Goal: Transaction & Acquisition: Purchase product/service

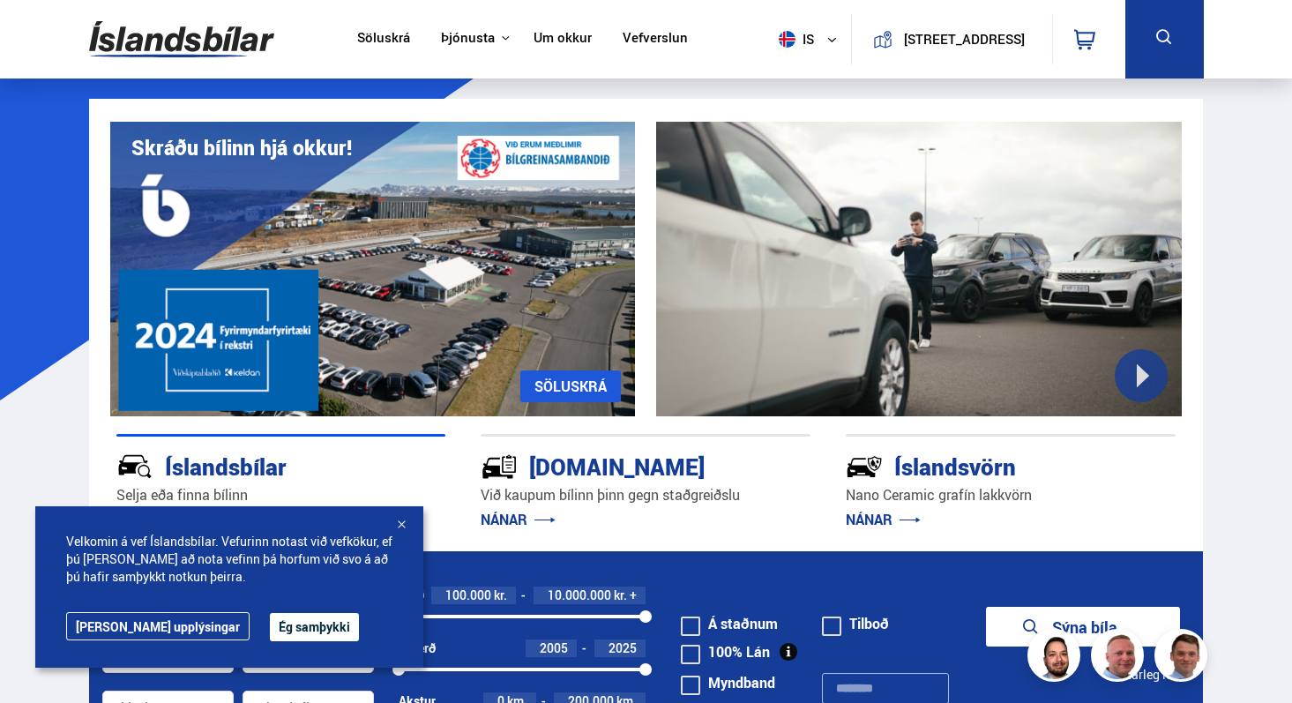
click at [270, 634] on button "Ég samþykki" at bounding box center [314, 627] width 89 height 28
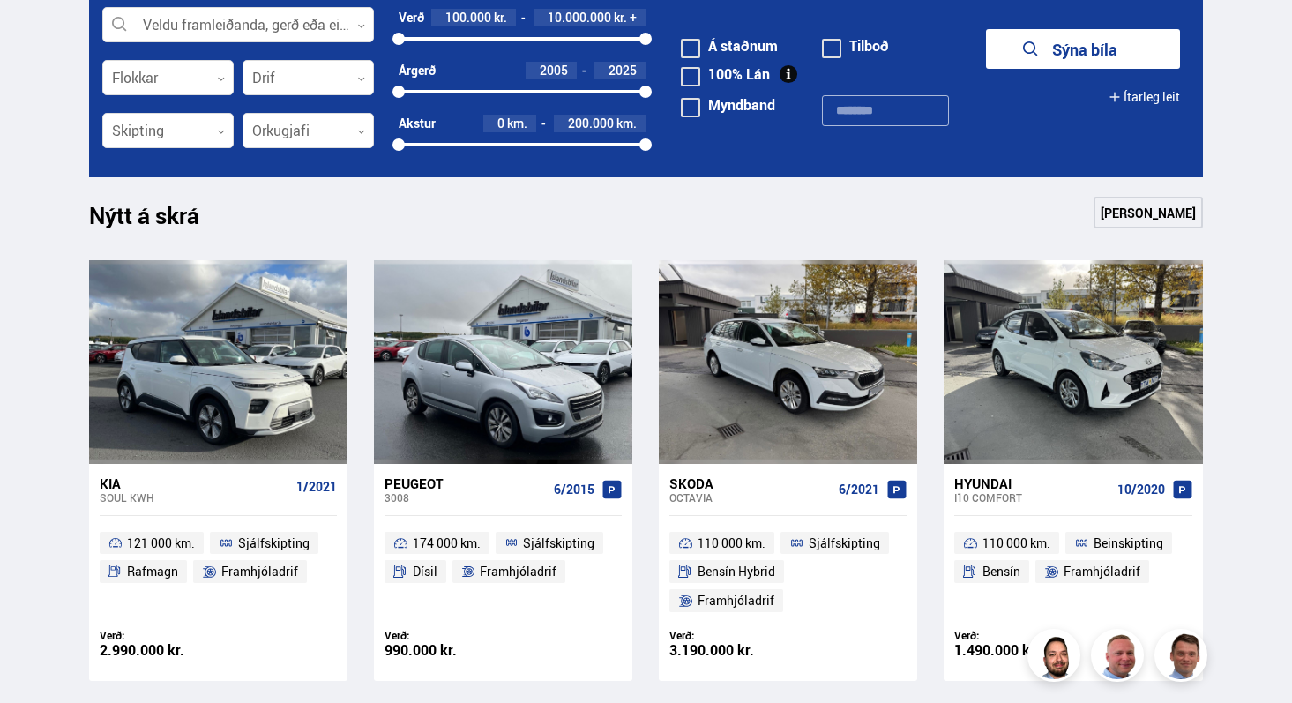
scroll to position [489, 0]
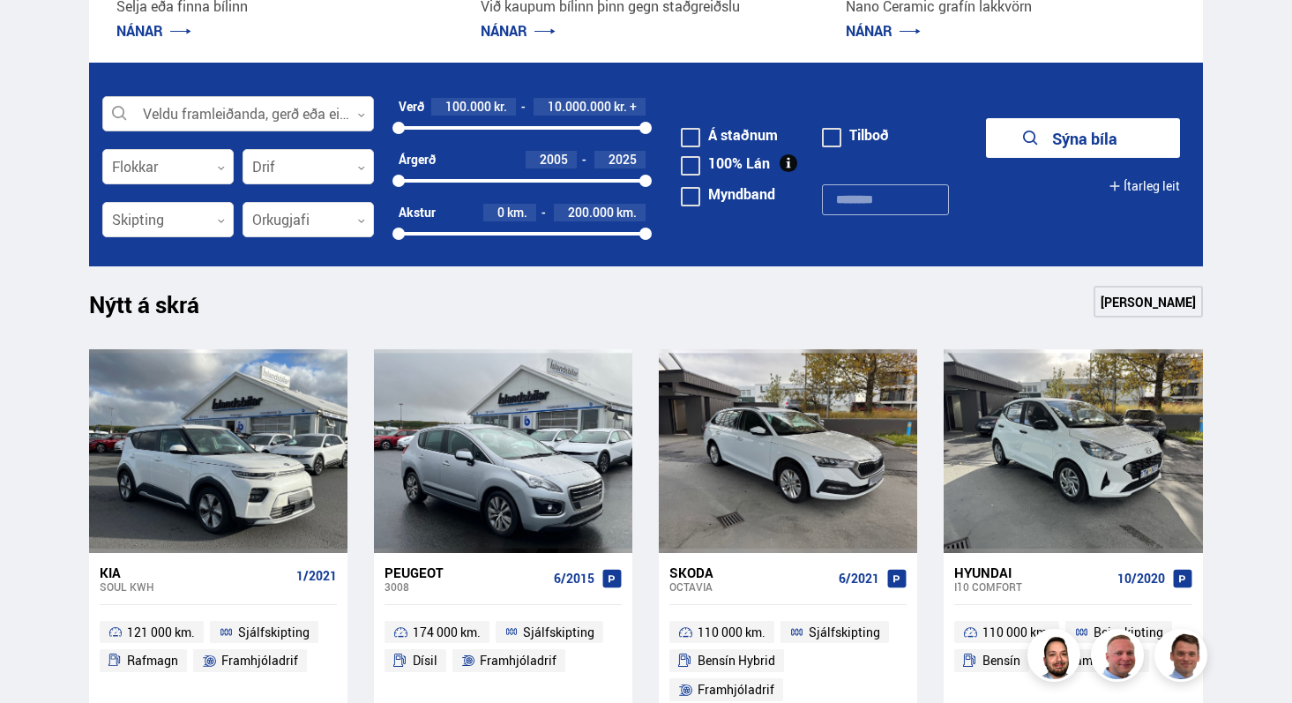
click at [195, 104] on div at bounding box center [238, 114] width 272 height 35
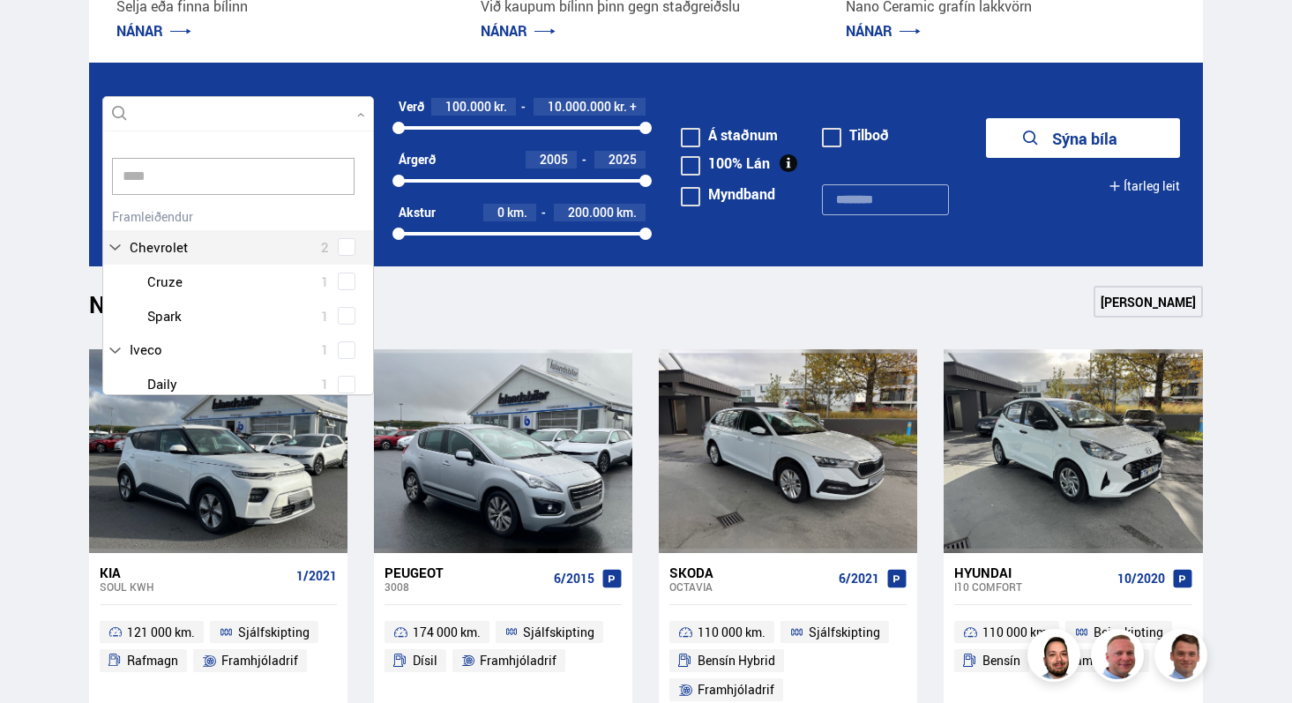
scroll to position [0, 0]
type input "*****"
click at [350, 243] on div "Volvo 17 Volvo EX30 1 Volvo S60 1 Volvo V60 2 Volvo XC40 6 Volvo XC60 6 Volvo X…" at bounding box center [238, 336] width 270 height 265
click at [343, 289] on div "Volvo 17 Volvo EX30 1 Volvo S60 1 Volvo V60 2 Volvo XC40 6 Volvo XC60 6 Volvo X…" at bounding box center [238, 336] width 270 height 265
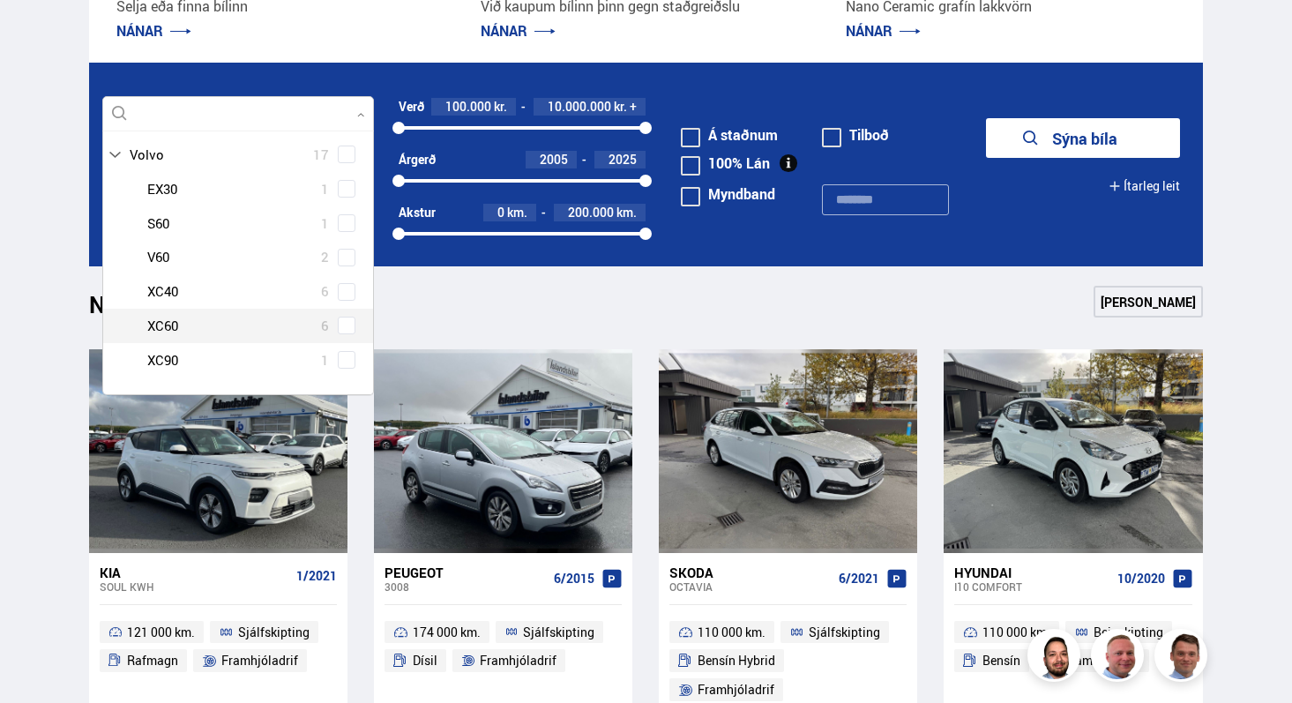
click at [339, 330] on span at bounding box center [347, 326] width 18 height 18
click at [1134, 146] on button "Sýna 6 bíla" at bounding box center [1083, 138] width 194 height 40
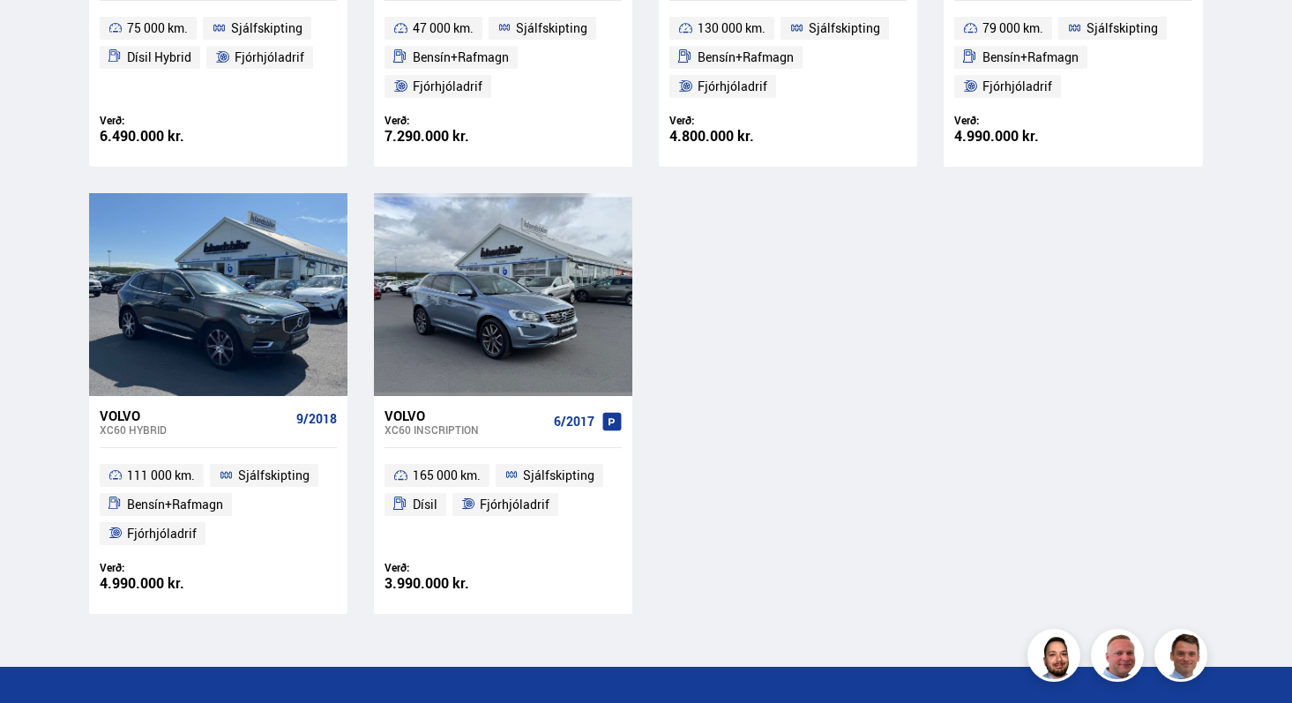
scroll to position [675, 0]
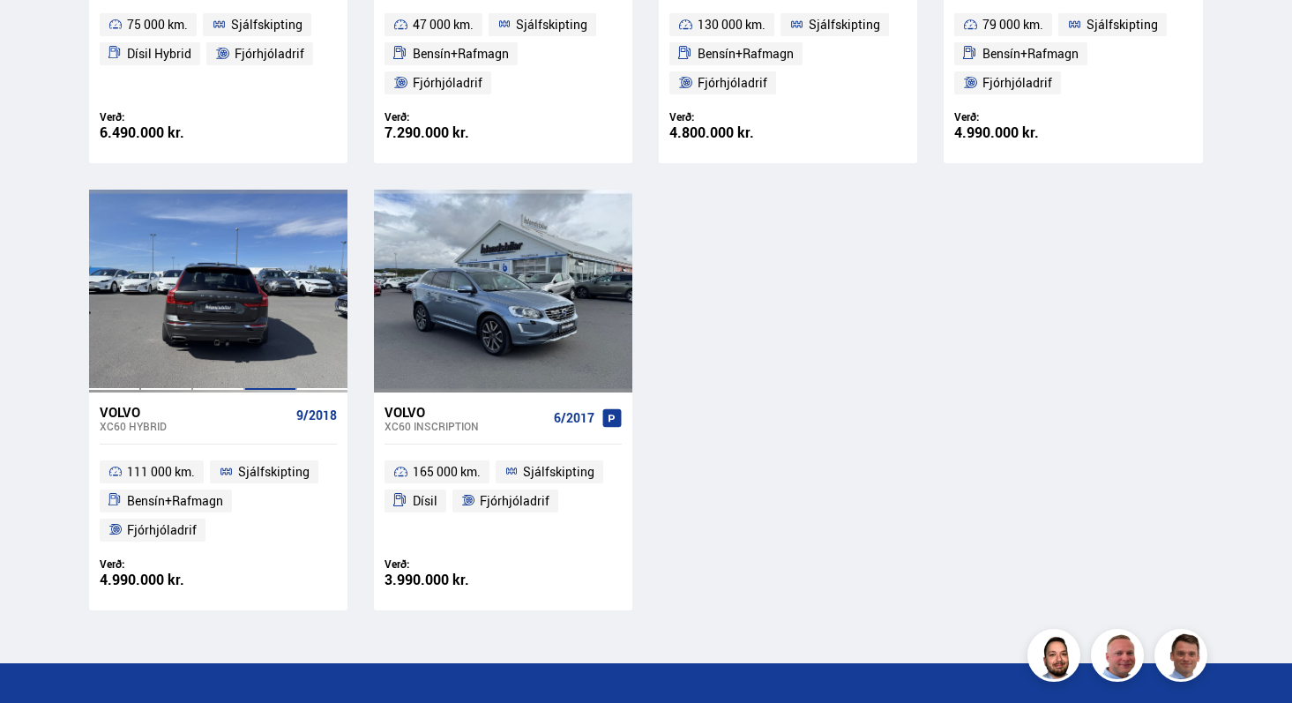
click at [253, 303] on div at bounding box center [270, 291] width 52 height 203
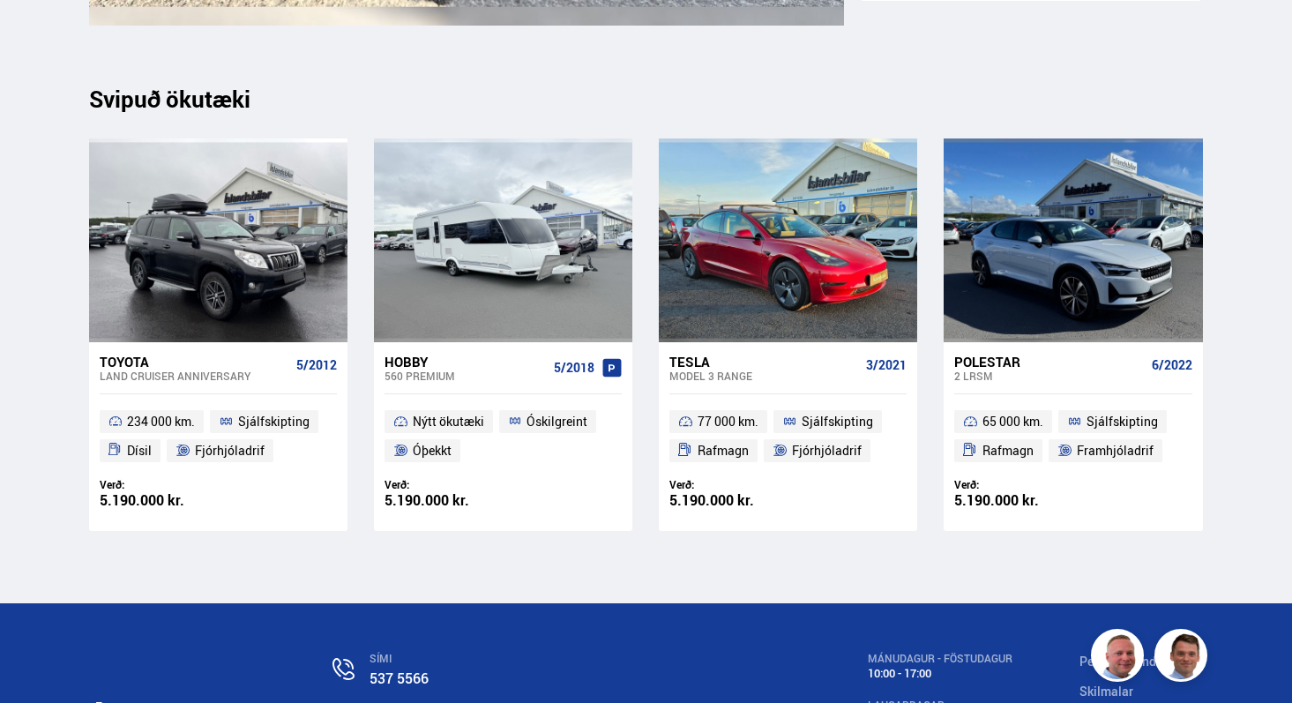
scroll to position [19428, 0]
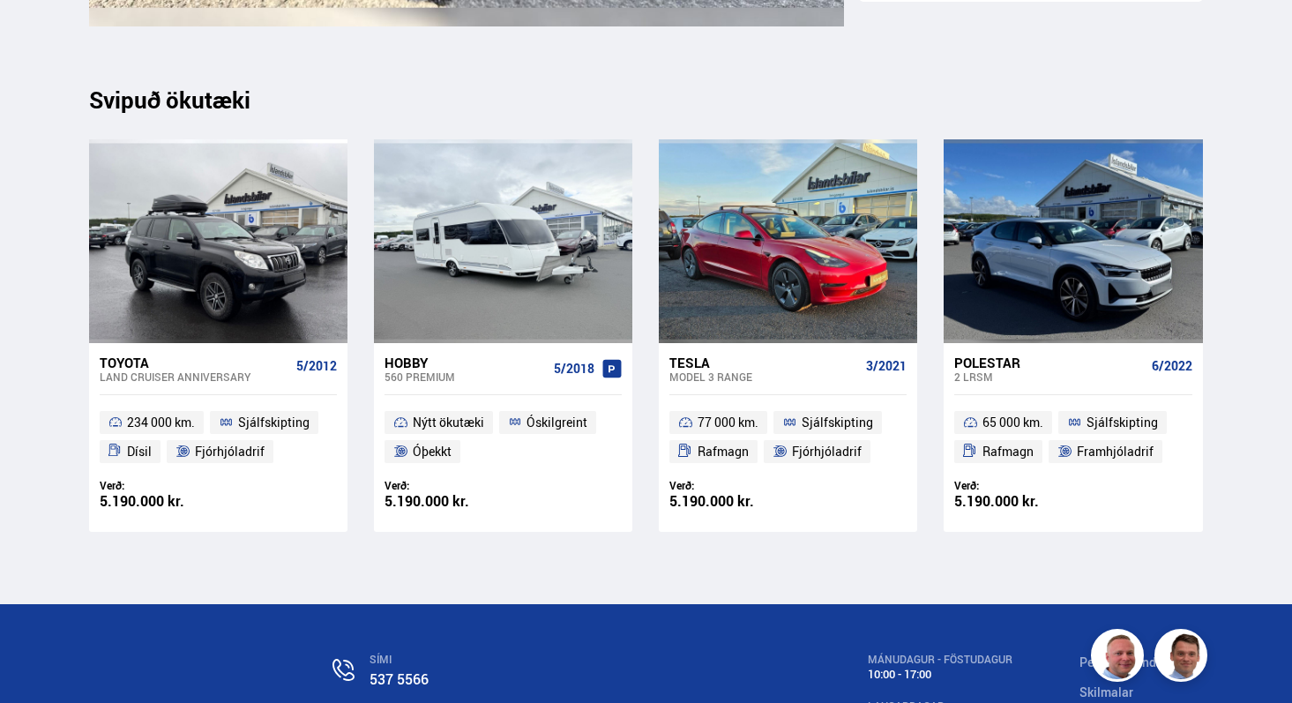
scroll to position [863, 0]
